Goal: Information Seeking & Learning: Check status

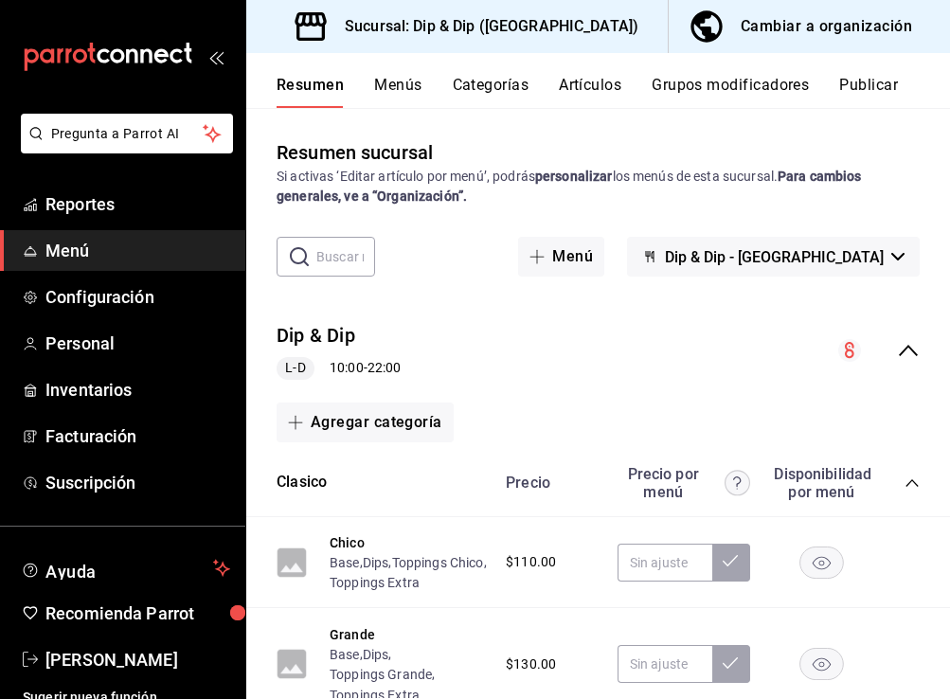
scroll to position [1237, 0]
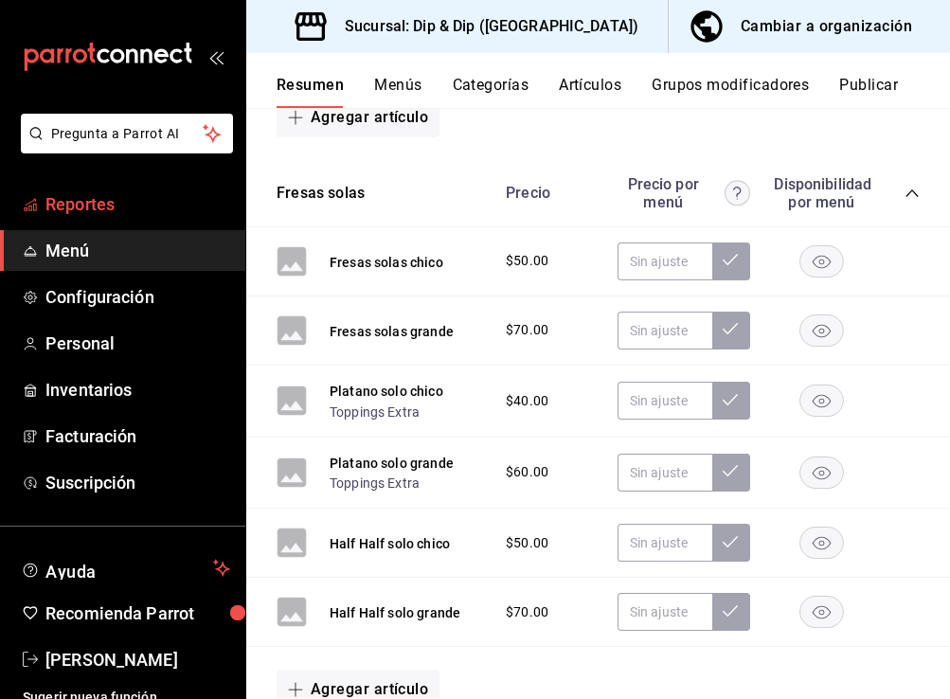
click at [106, 206] on span "Reportes" at bounding box center [137, 204] width 185 height 26
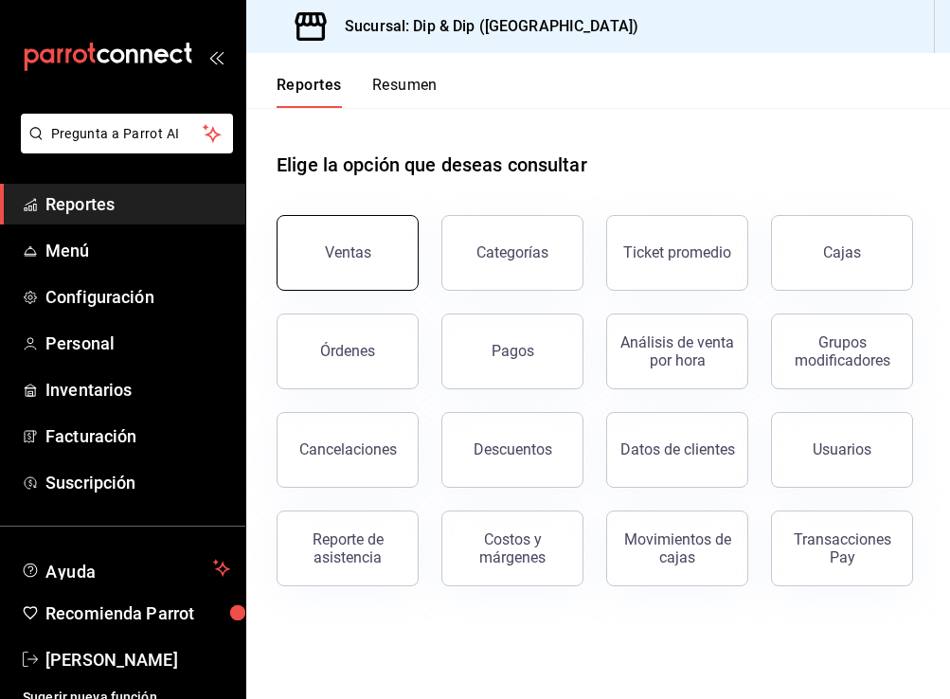
click at [360, 244] on div "Ventas" at bounding box center [348, 252] width 46 height 18
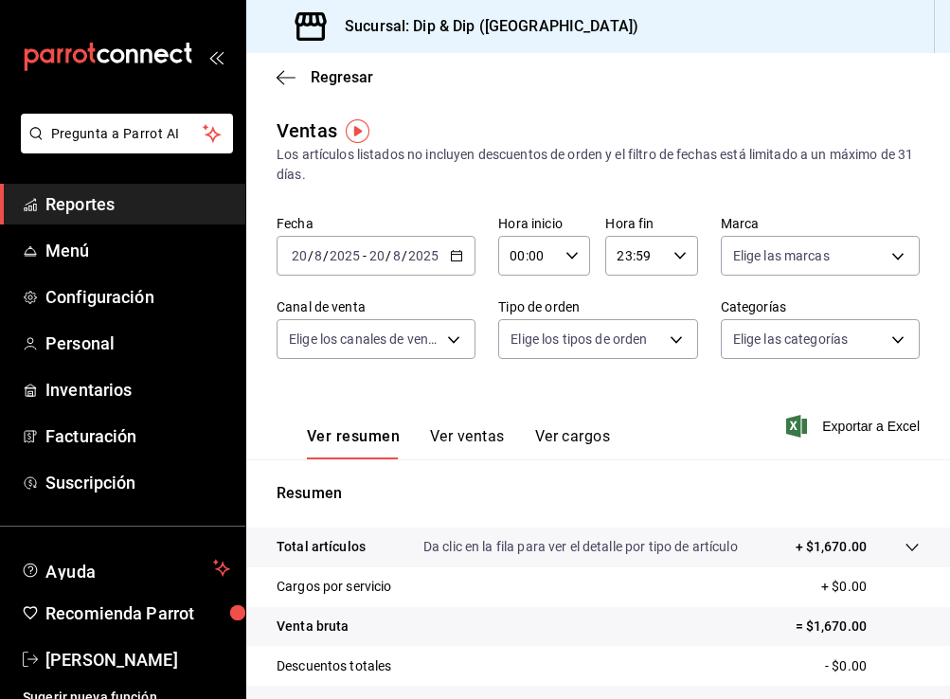
click at [460, 437] on button "Ver ventas" at bounding box center [467, 443] width 75 height 32
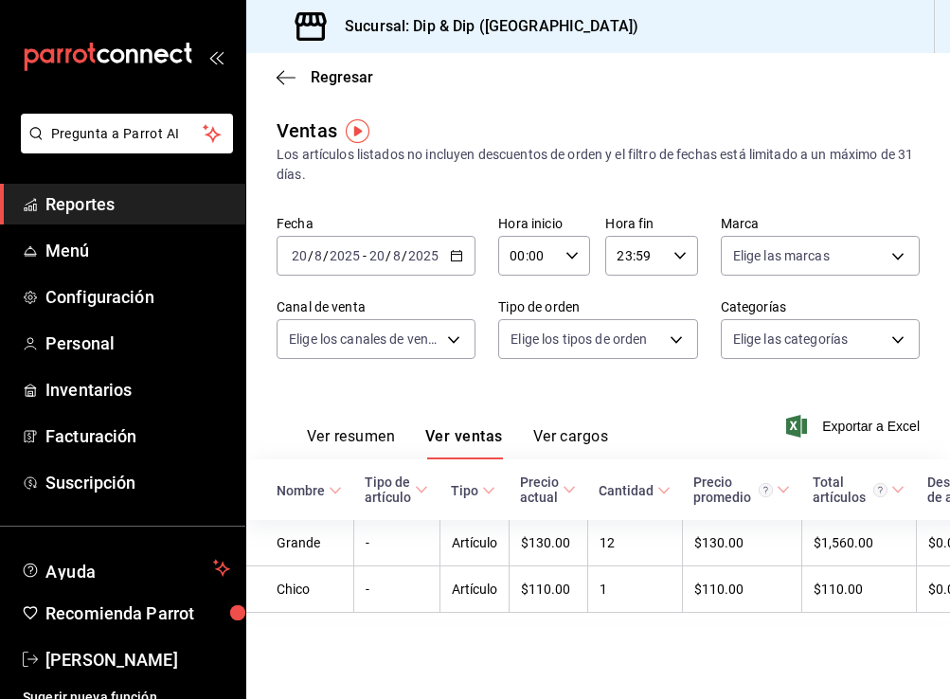
click at [461, 251] on icon "button" at bounding box center [456, 255] width 13 height 13
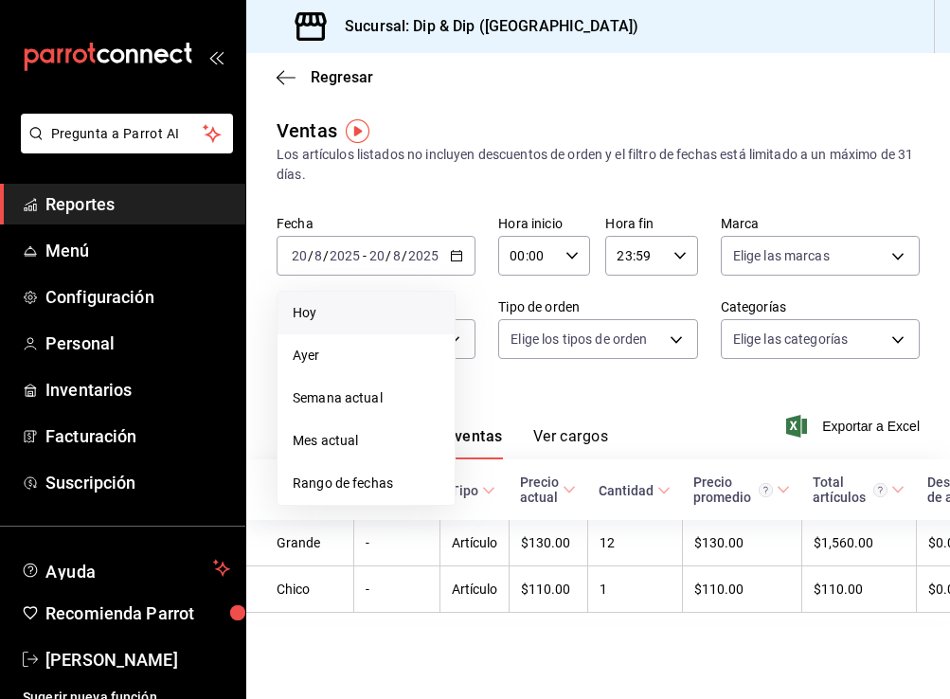
click at [324, 305] on span "Hoy" at bounding box center [366, 313] width 147 height 20
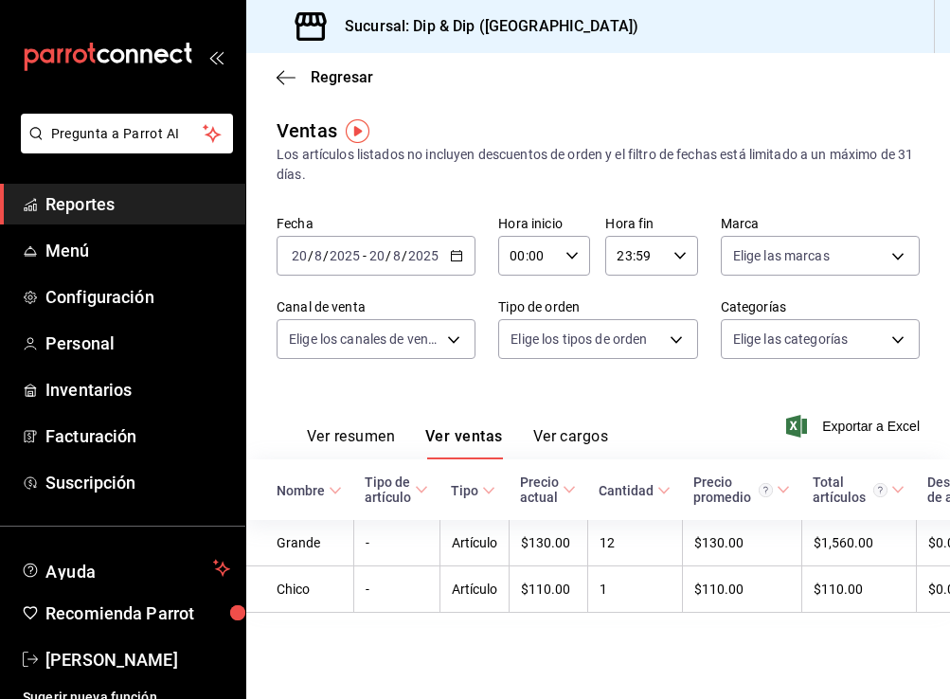
click at [457, 266] on div "[DATE] [DATE] - [DATE] [DATE]" at bounding box center [376, 256] width 199 height 40
click at [463, 258] on div "[DATE] [DATE] - [DATE] [DATE]" at bounding box center [376, 256] width 199 height 40
click at [463, 255] on div "[DATE] [DATE] - [DATE] [DATE]" at bounding box center [376, 256] width 199 height 40
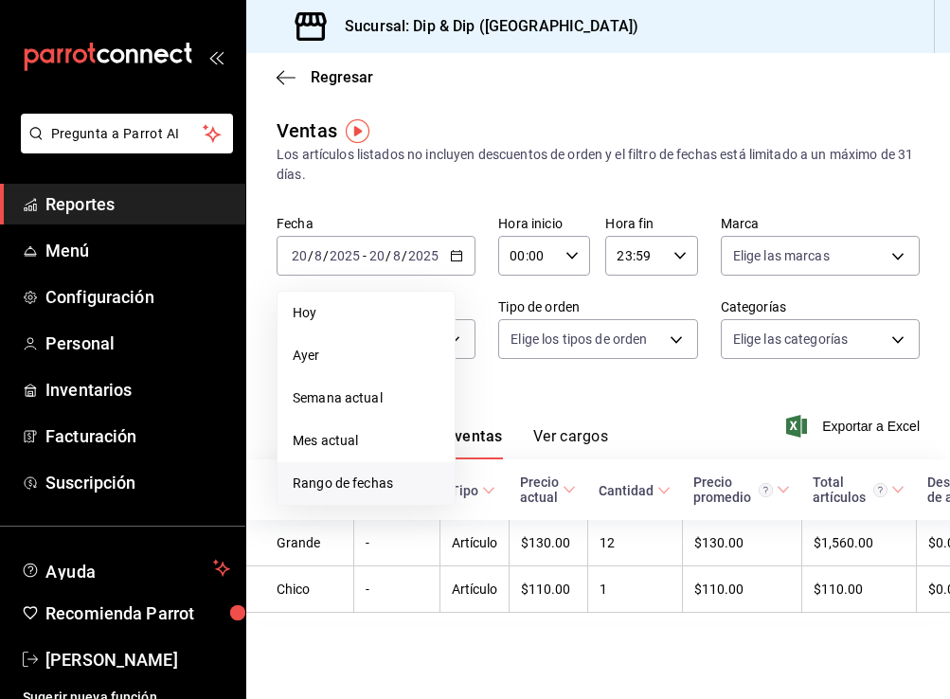
click at [304, 481] on span "Rango de fechas" at bounding box center [366, 484] width 147 height 20
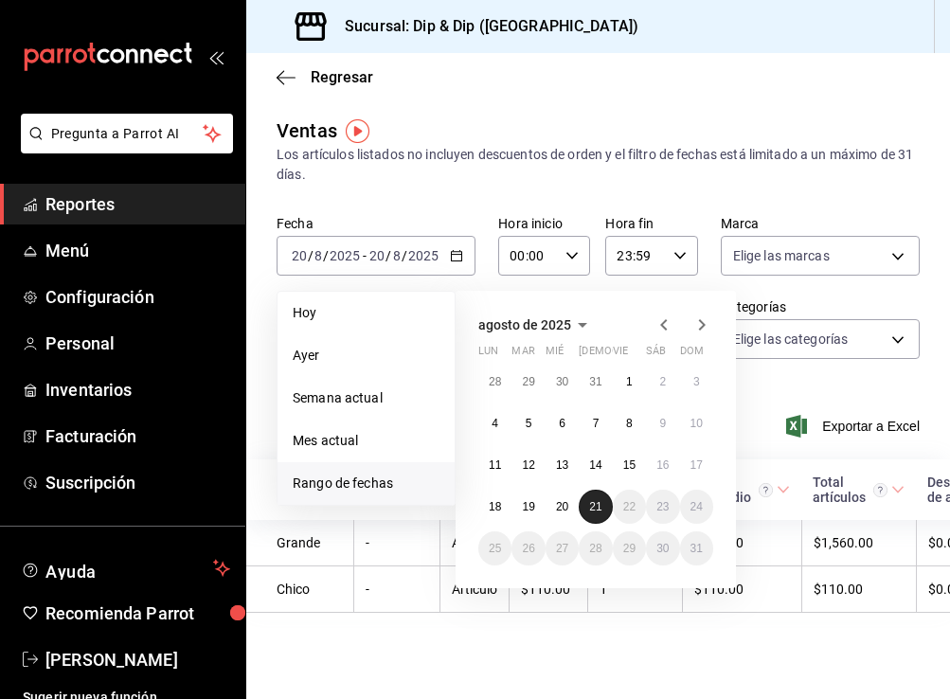
click at [590, 513] on button "21" at bounding box center [595, 507] width 33 height 34
